Goal: Information Seeking & Learning: Learn about a topic

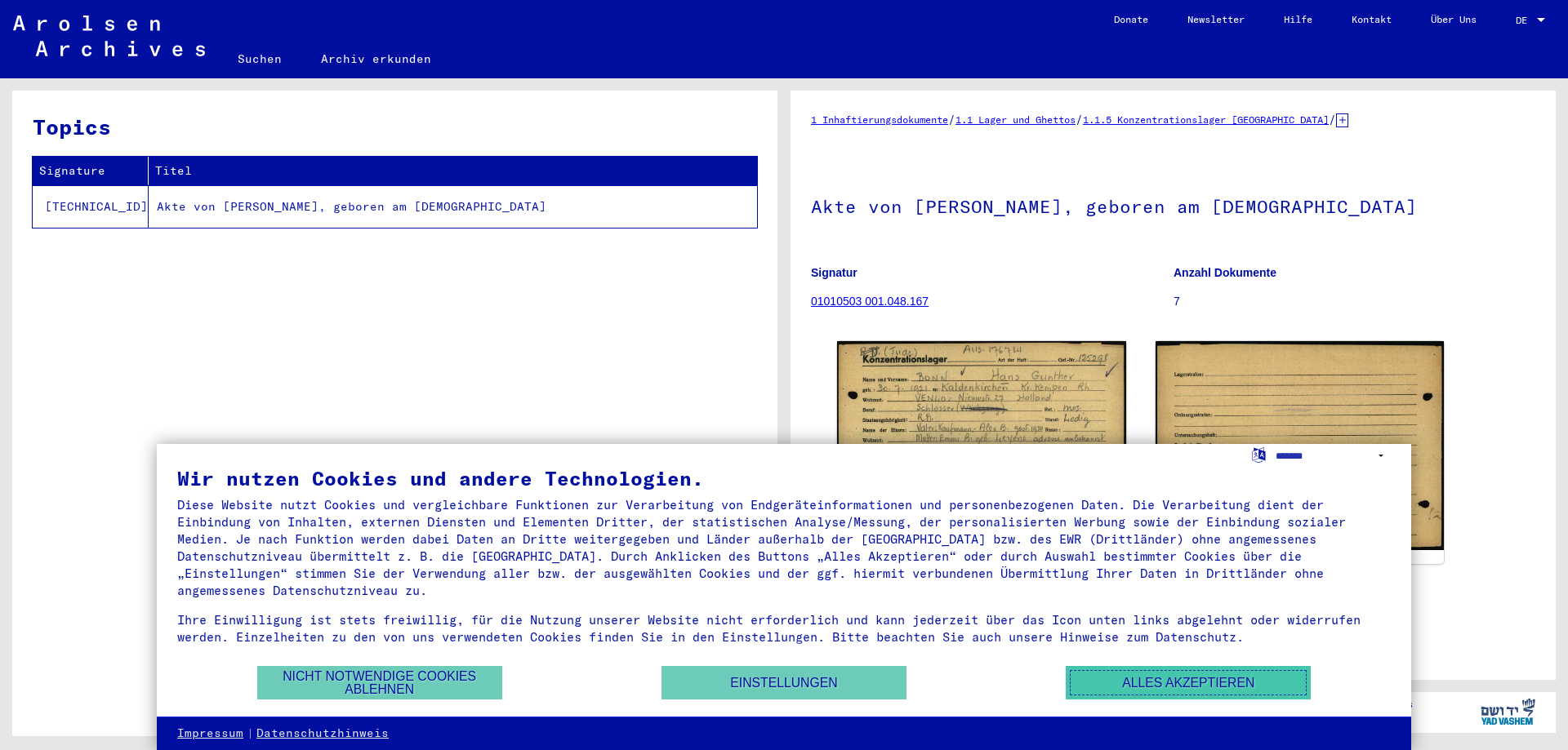
click at [1175, 678] on button "Alles akzeptieren" at bounding box center [1187, 683] width 245 height 33
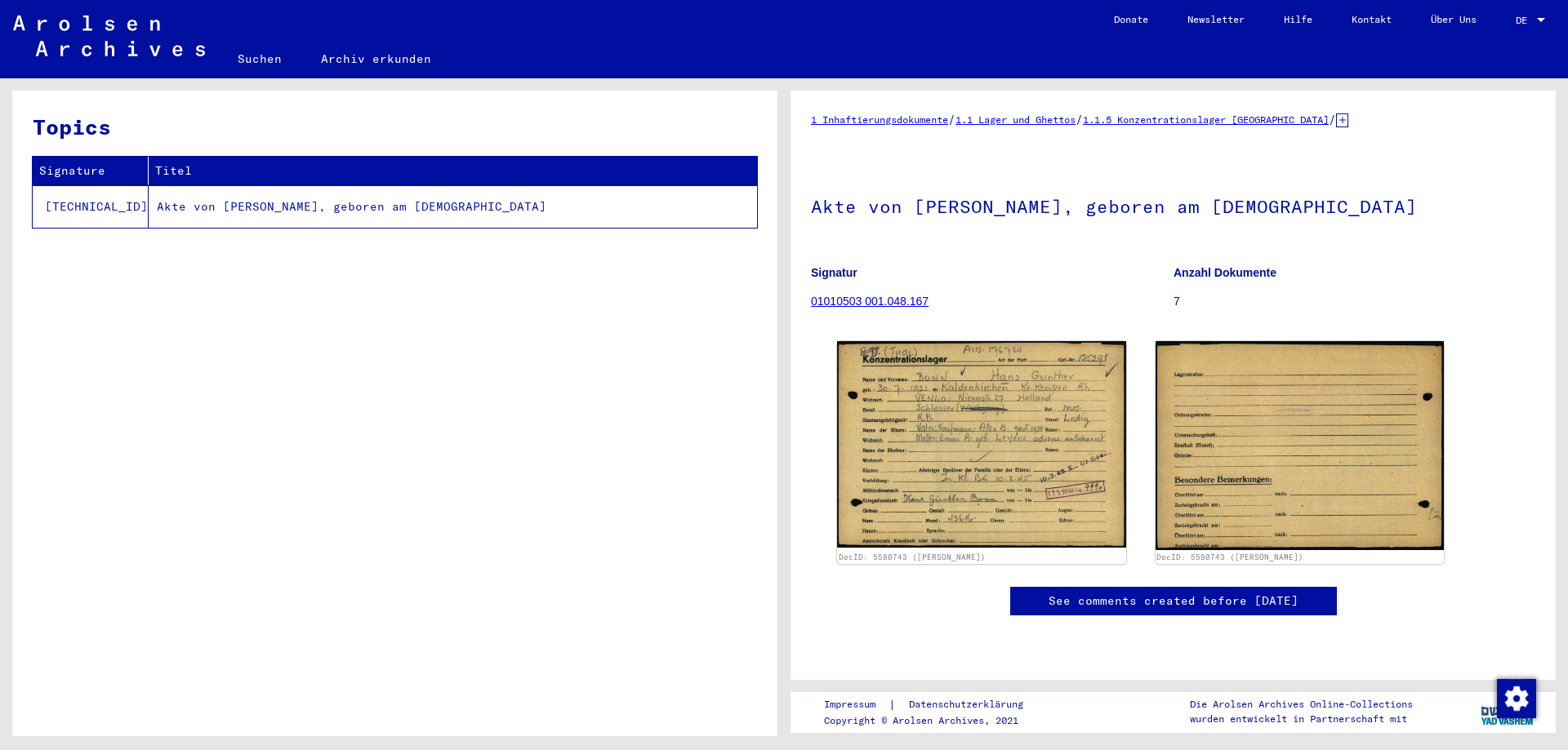
scroll to position [82, 0]
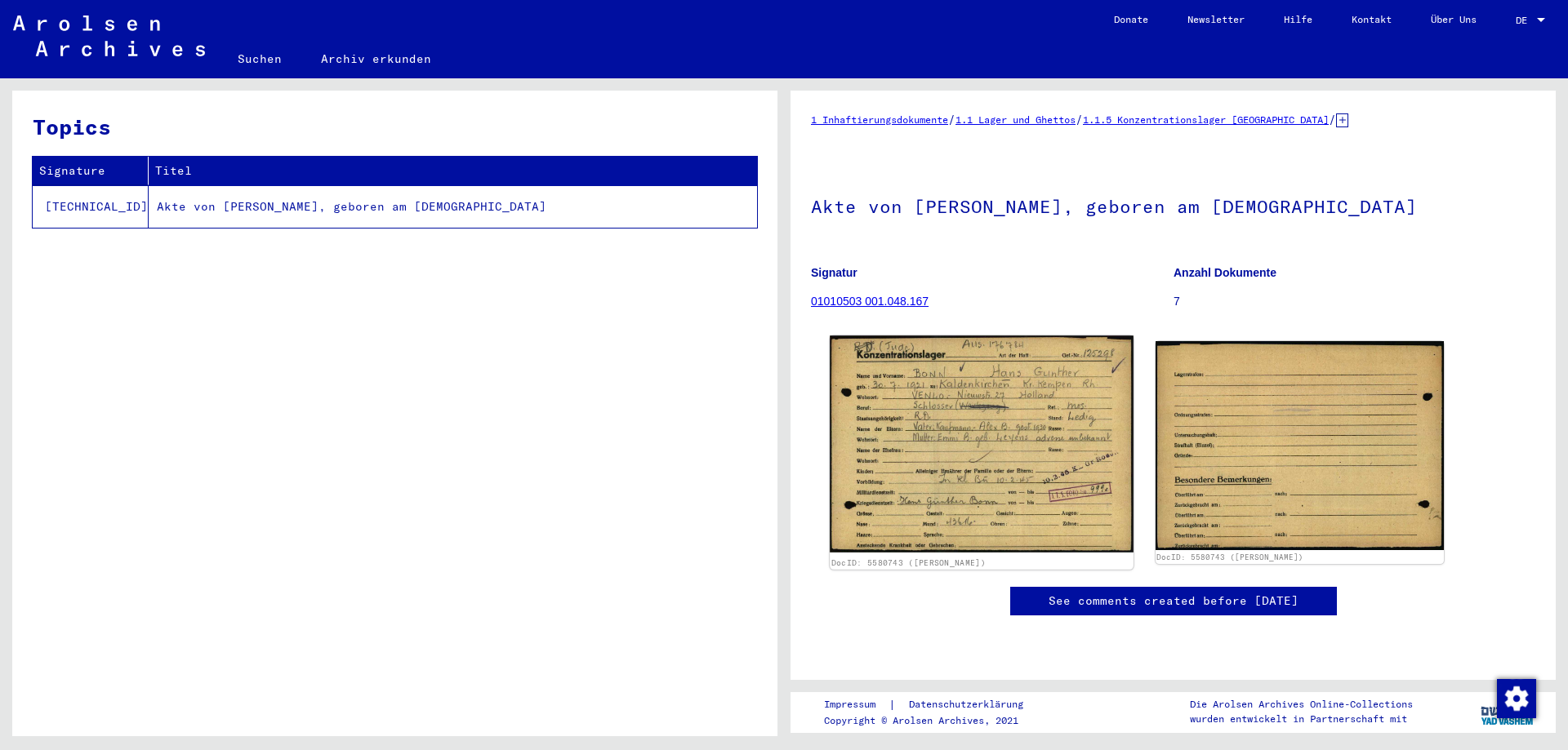
click at [932, 385] on img at bounding box center [981, 444] width 303 height 217
click at [899, 410] on img at bounding box center [981, 444] width 303 height 217
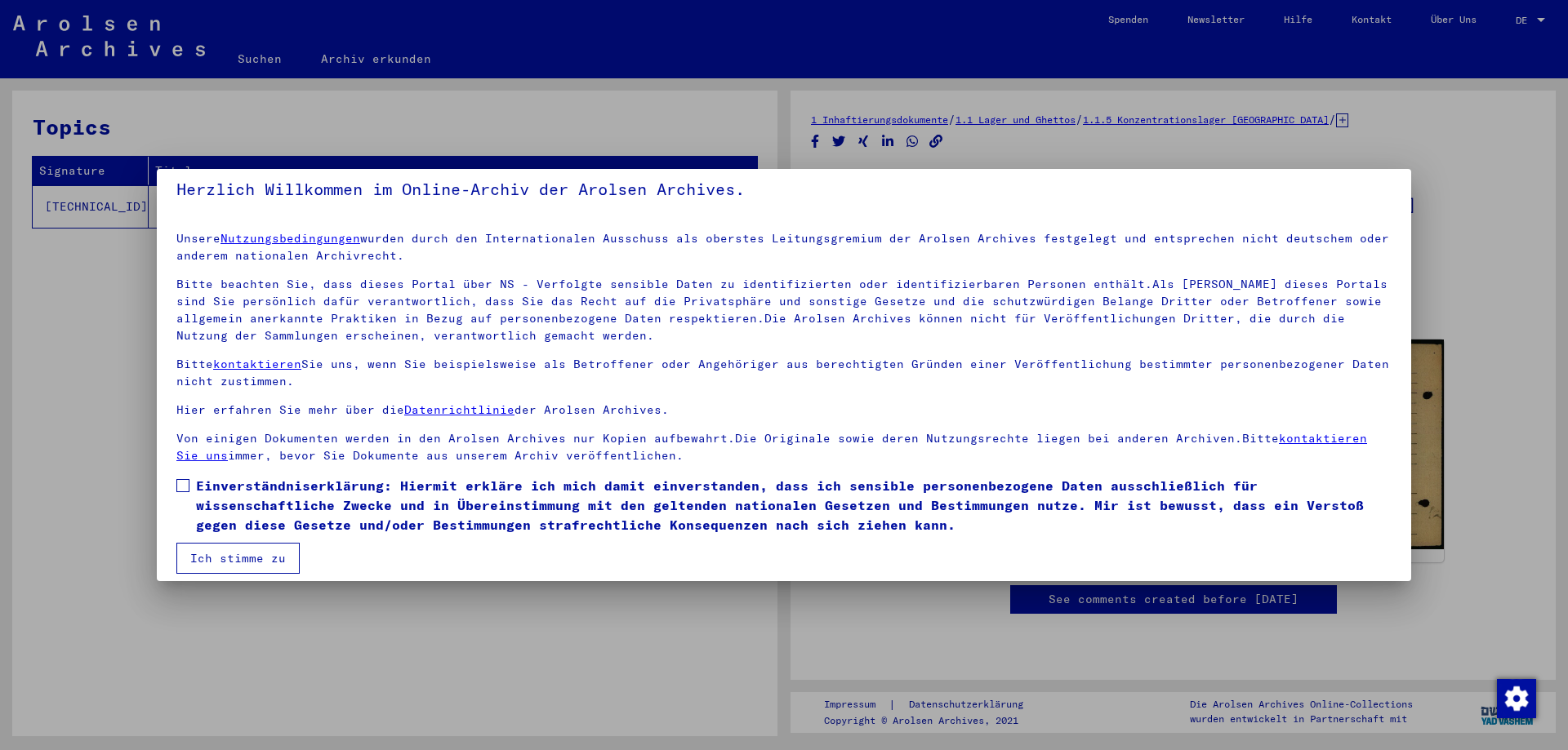
scroll to position [24, 0]
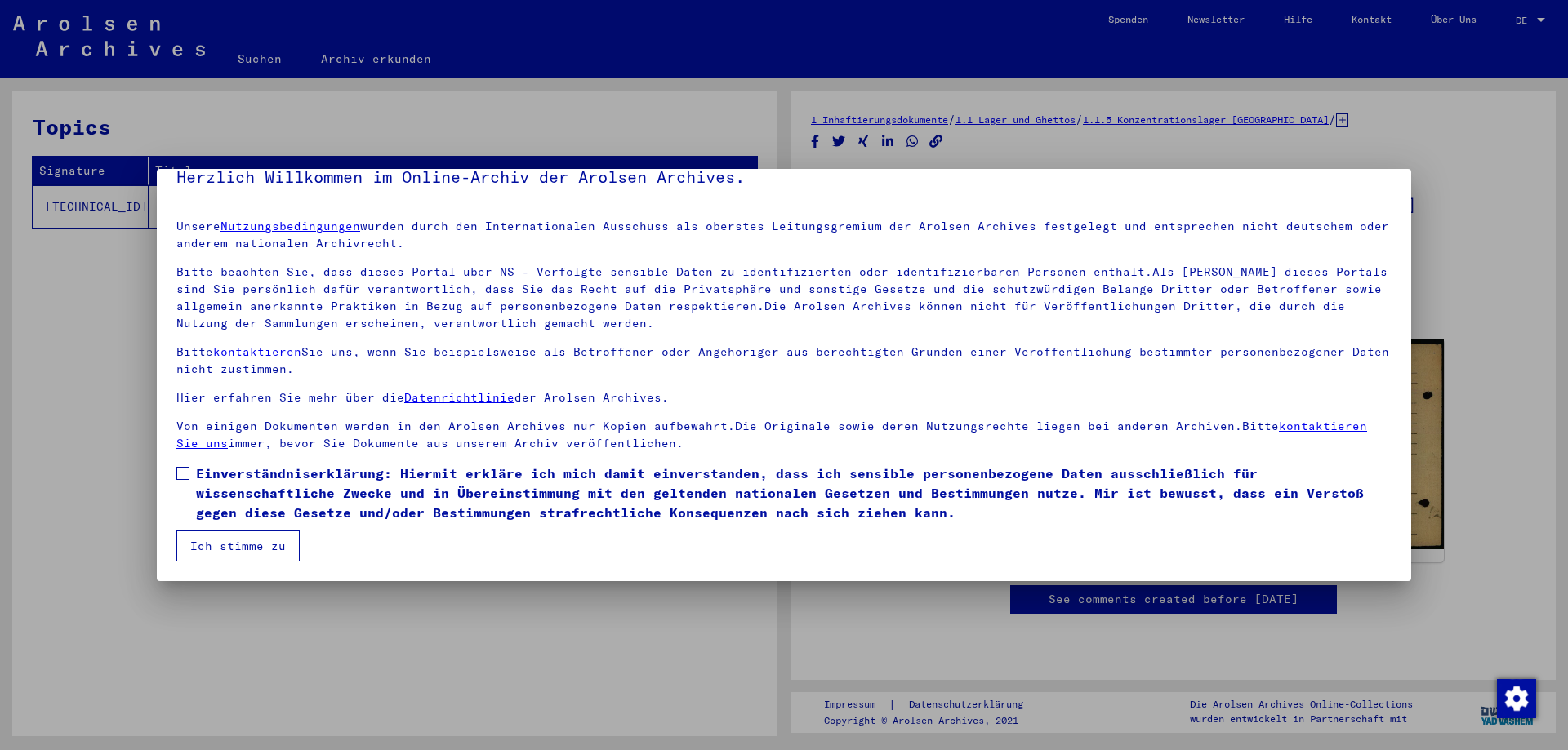
click at [222, 545] on button "Ich stimme zu" at bounding box center [238, 546] width 124 height 31
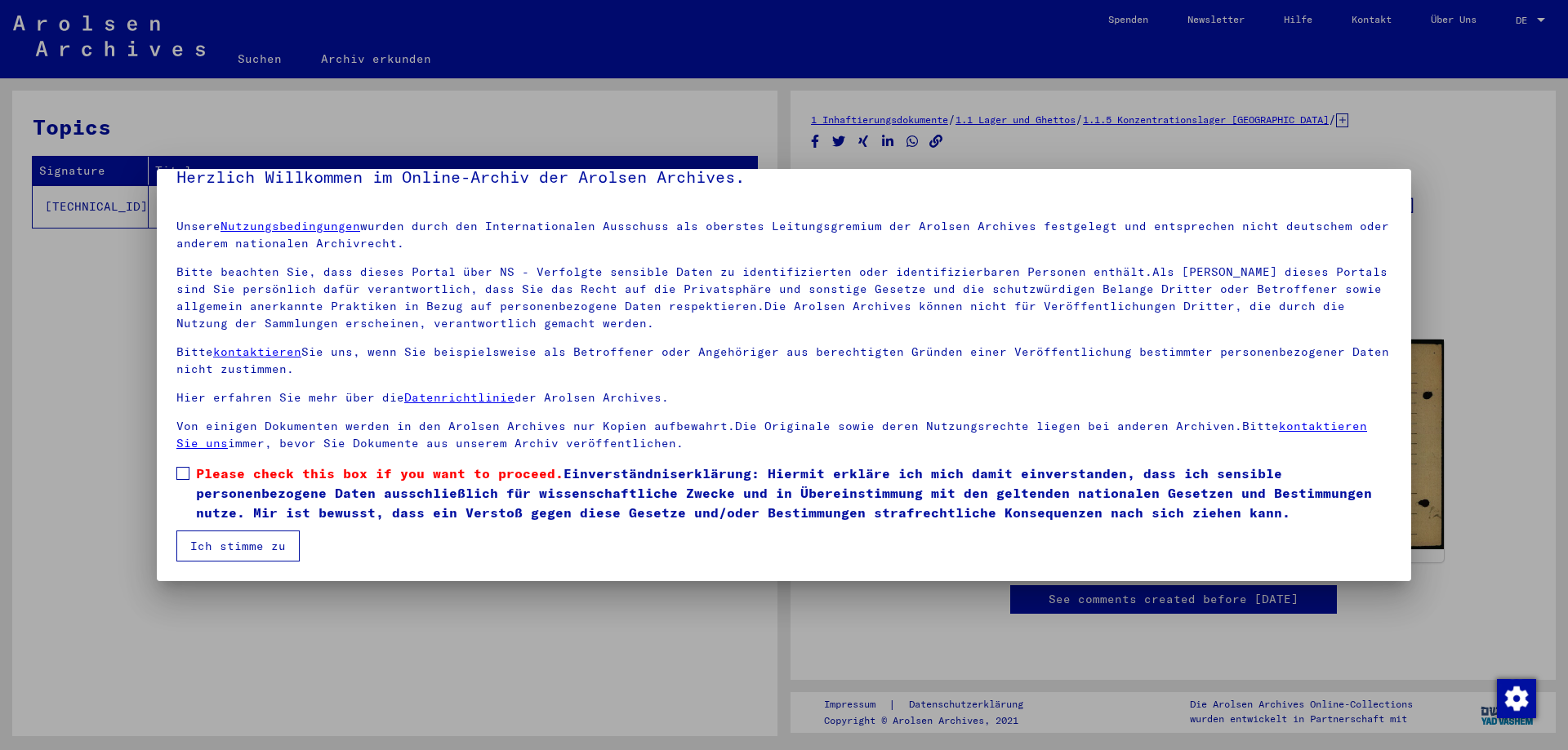
click at [190, 464] on label "Please check this box if you want to proceed. Einverständniserklärung: Hiermit …" at bounding box center [784, 494] width 1215 height 59
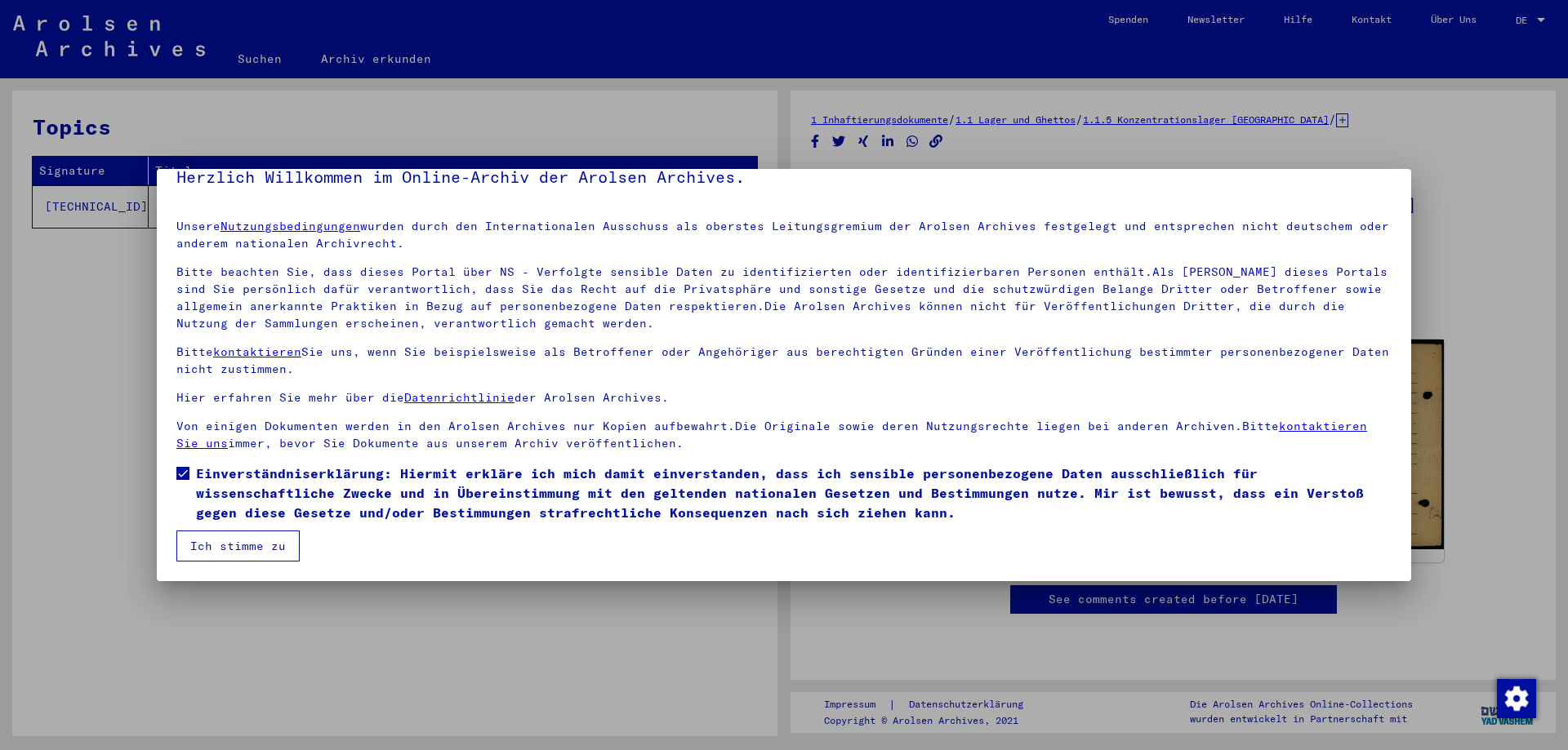
click at [218, 543] on button "Ich stimme zu" at bounding box center [238, 546] width 124 height 31
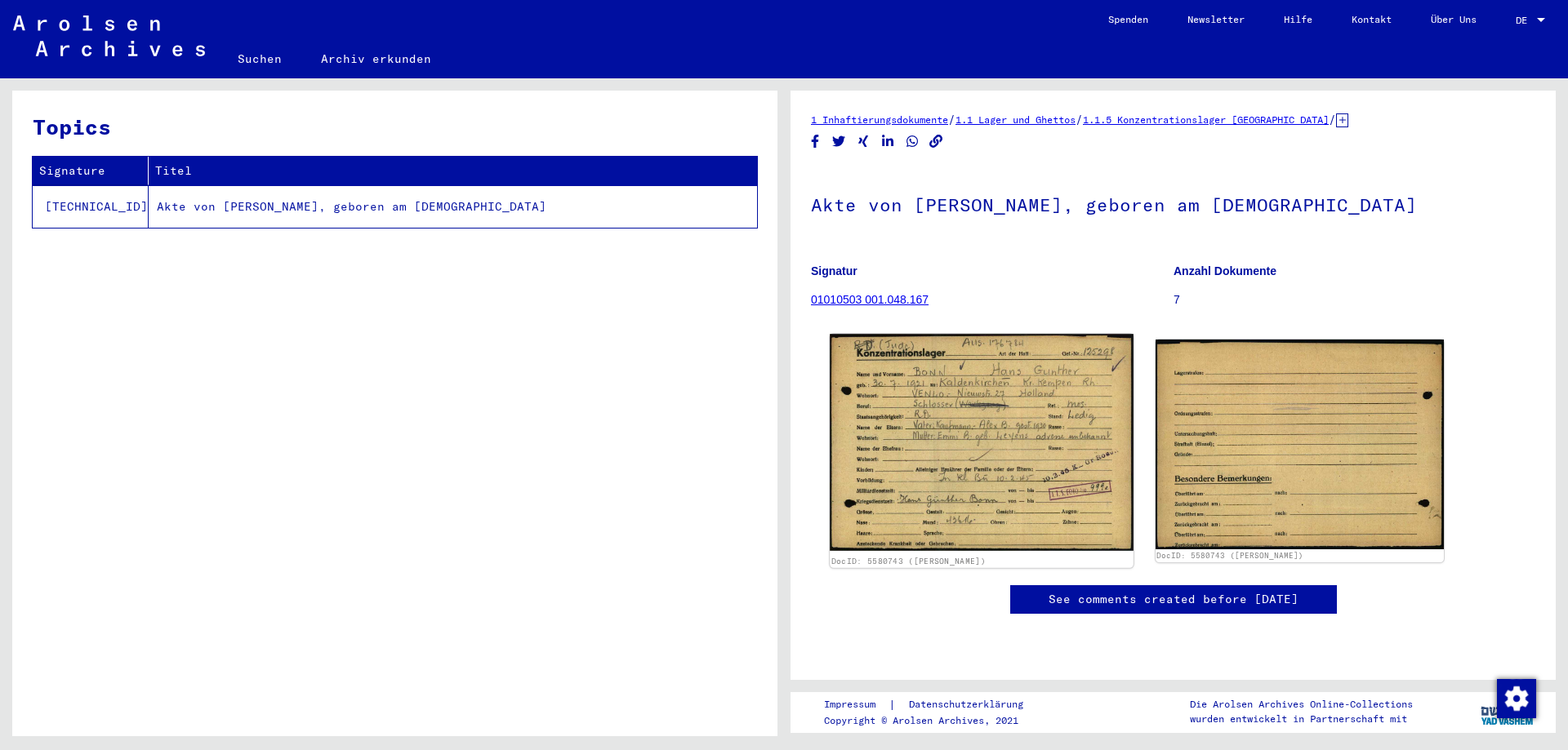
click at [906, 433] on img at bounding box center [981, 443] width 303 height 217
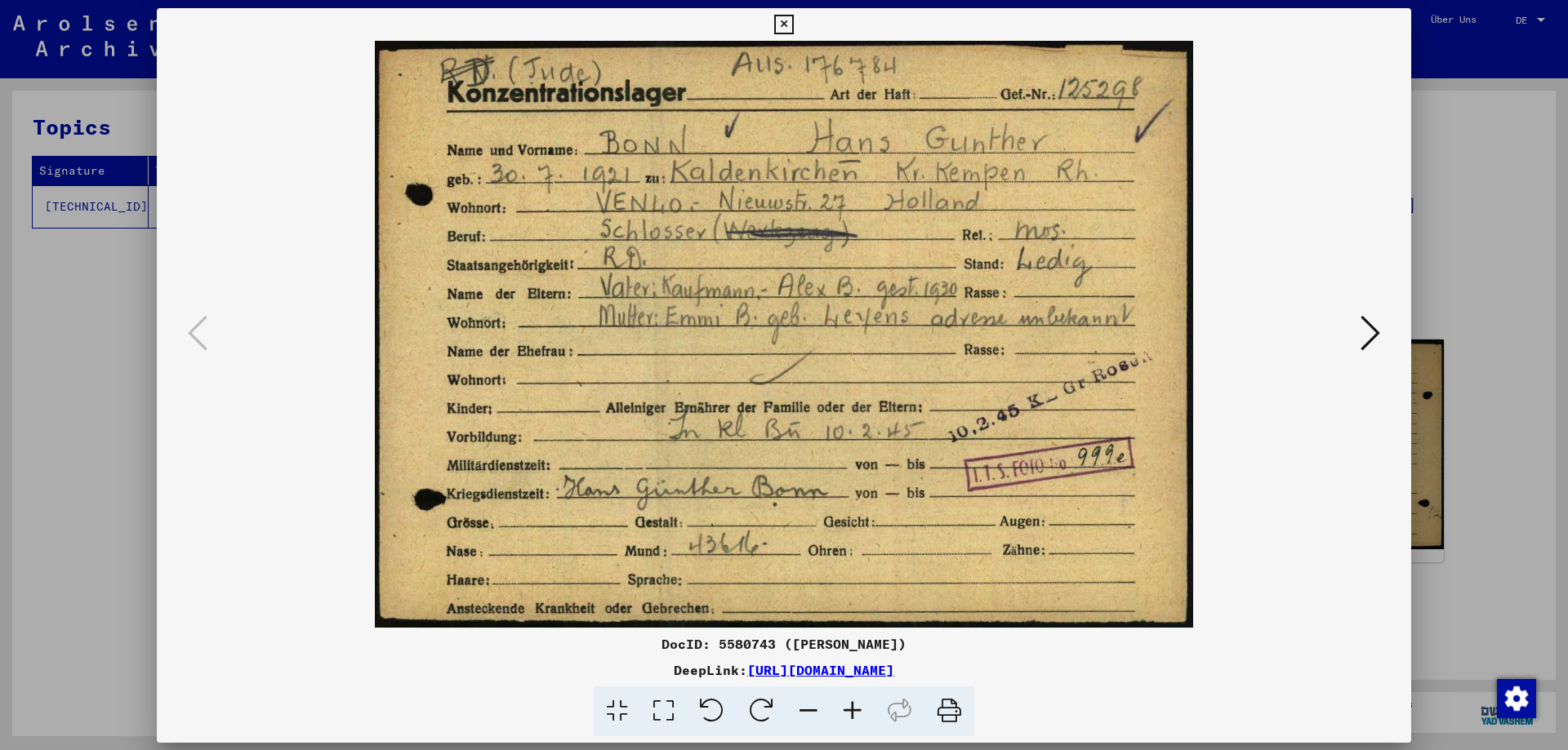
click at [906, 433] on img at bounding box center [784, 334] width 1143 height 587
click at [846, 709] on icon at bounding box center [852, 711] width 44 height 50
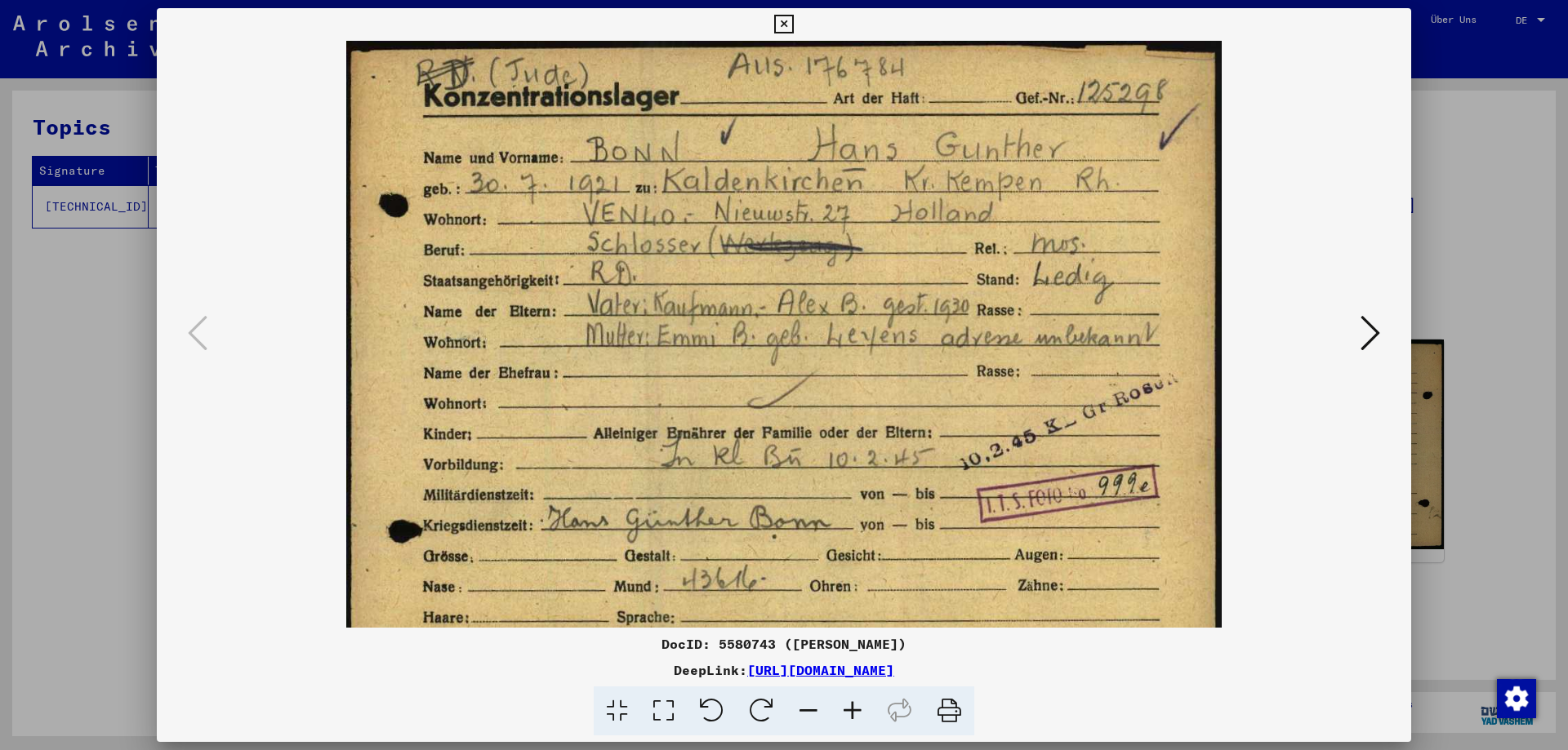
click at [808, 703] on icon at bounding box center [808, 711] width 44 height 50
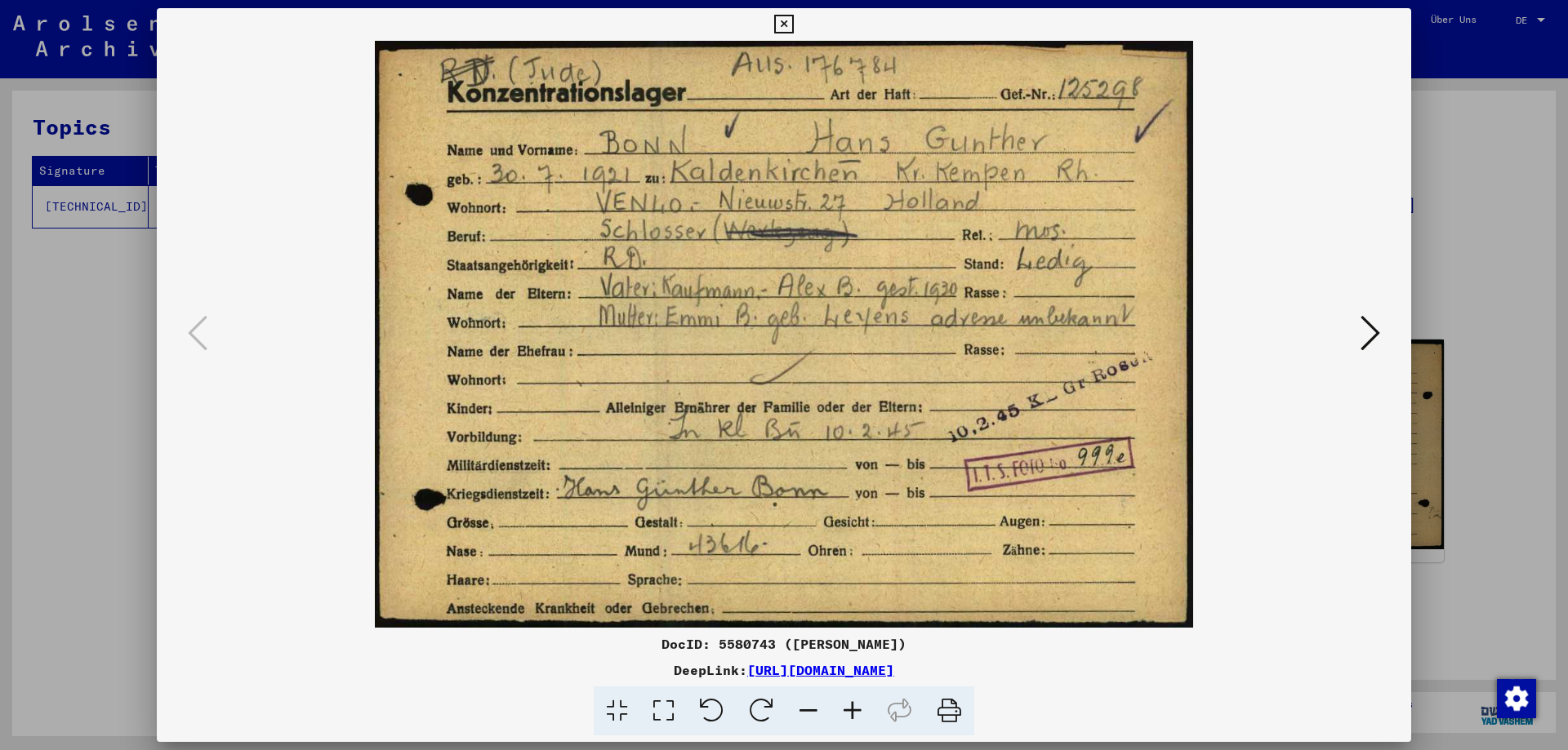
click at [1371, 334] on icon at bounding box center [1370, 333] width 20 height 39
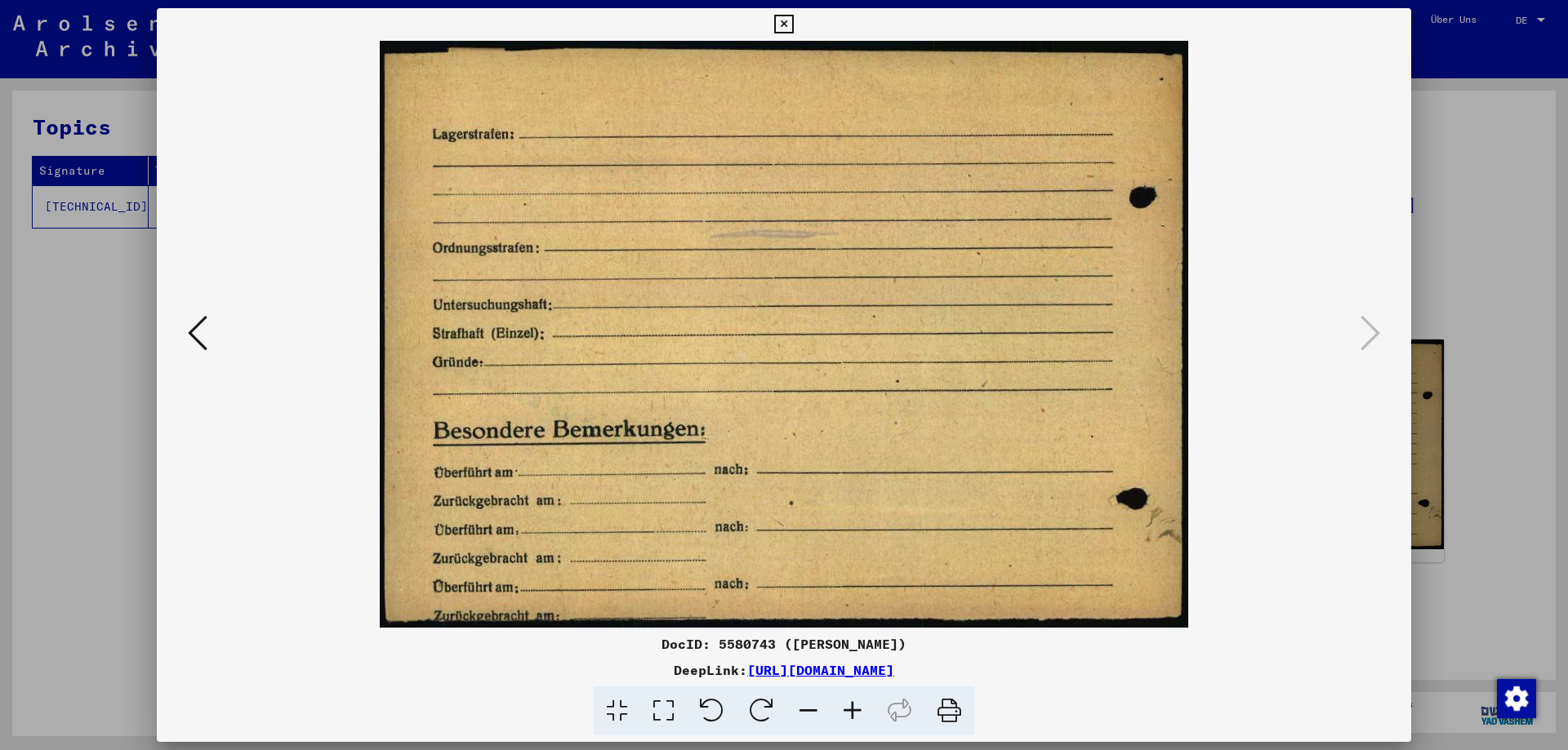
click at [211, 326] on button at bounding box center [197, 334] width 30 height 47
